Goal: Browse casually

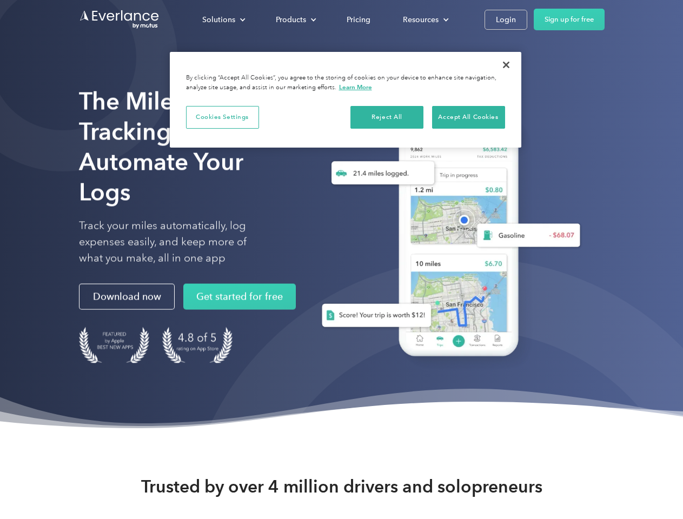
click at [223, 19] on div "Solutions" at bounding box center [218, 20] width 33 height 14
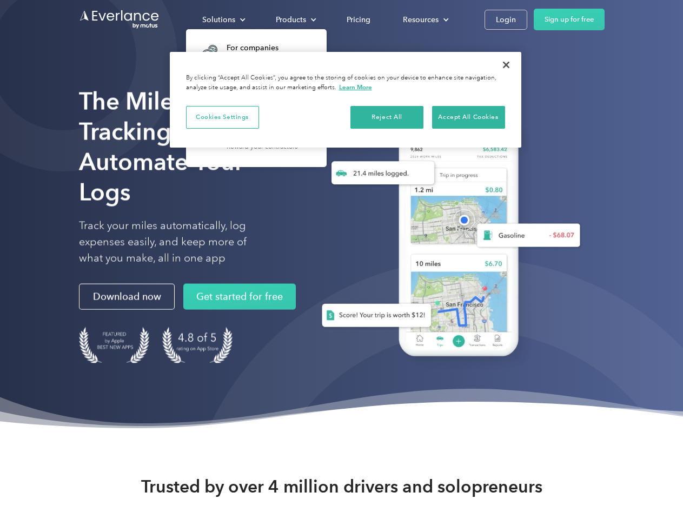
click at [295, 19] on div "Products" at bounding box center [291, 20] width 30 height 14
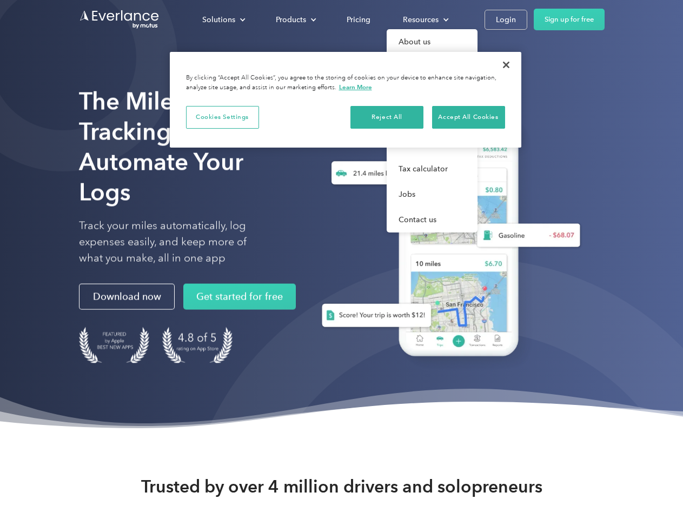
click at [425, 19] on div "Resources" at bounding box center [421, 20] width 36 height 14
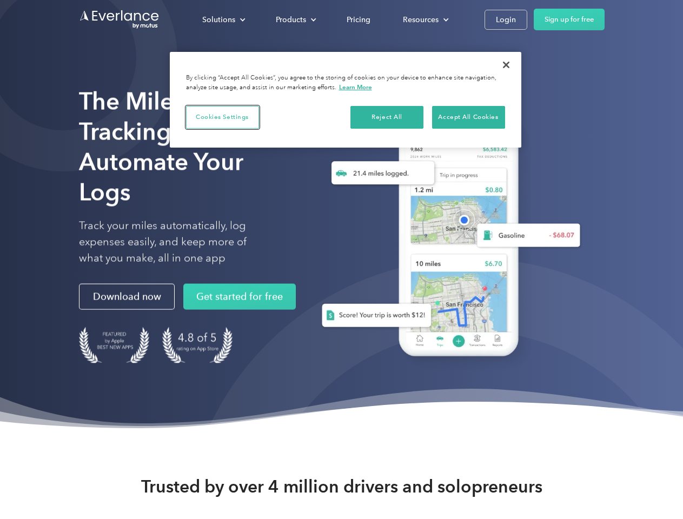
click at [222, 117] on button "Cookies Settings" at bounding box center [222, 117] width 73 height 23
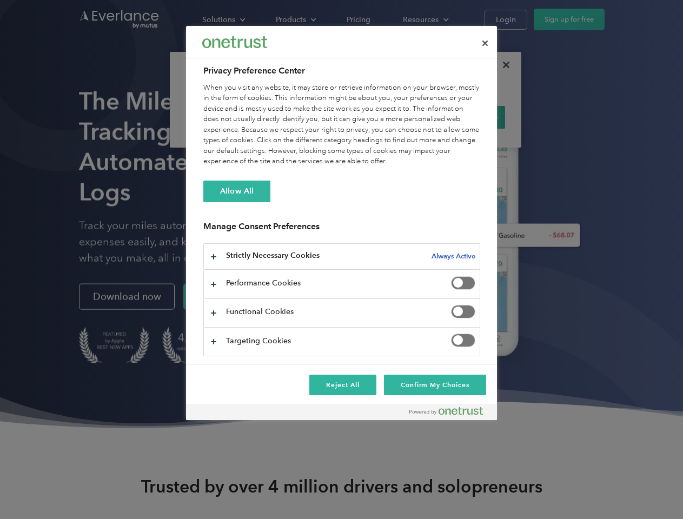
click at [387, 117] on div "When you visit any website, it may store or retrieve information on your browse…" at bounding box center [341, 125] width 277 height 84
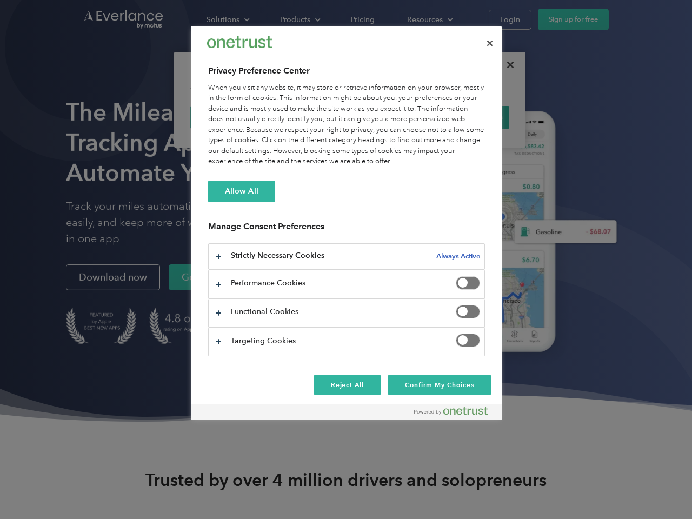
click at [469, 117] on div "When you visit any website, it may store or retrieve information on your browse…" at bounding box center [346, 125] width 277 height 84
click at [506, 65] on div at bounding box center [346, 259] width 692 height 519
